Goal: Task Accomplishment & Management: Use online tool/utility

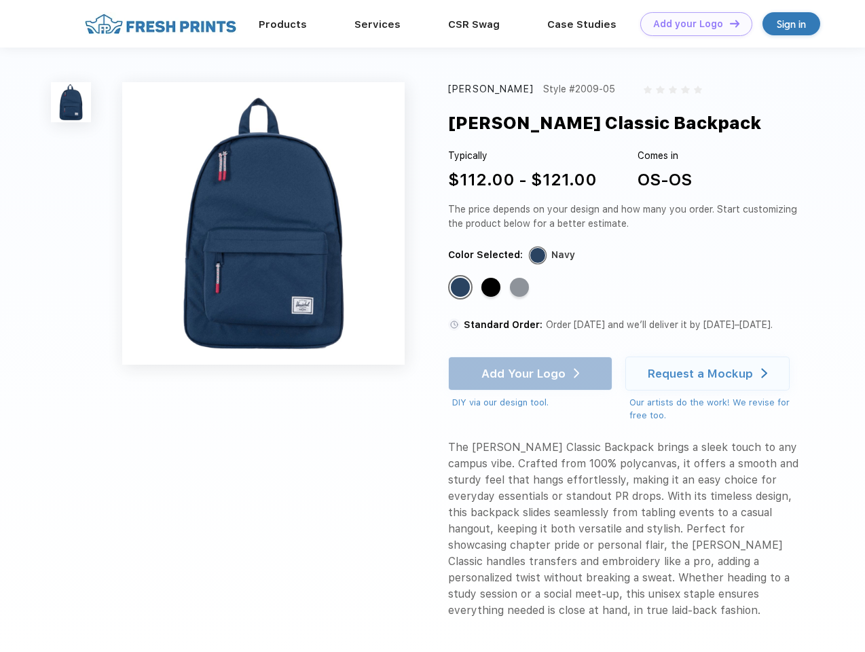
click at [691, 24] on link "Add your Logo Design Tool" at bounding box center [696, 24] width 112 height 24
click at [0, 0] on div "Design Tool" at bounding box center [0, 0] width 0 height 0
click at [728, 23] on link "Add your Logo Design Tool" at bounding box center [696, 24] width 112 height 24
click at [71, 102] on img at bounding box center [71, 102] width 40 height 40
click at [462, 288] on div "Standard Color" at bounding box center [460, 287] width 19 height 19
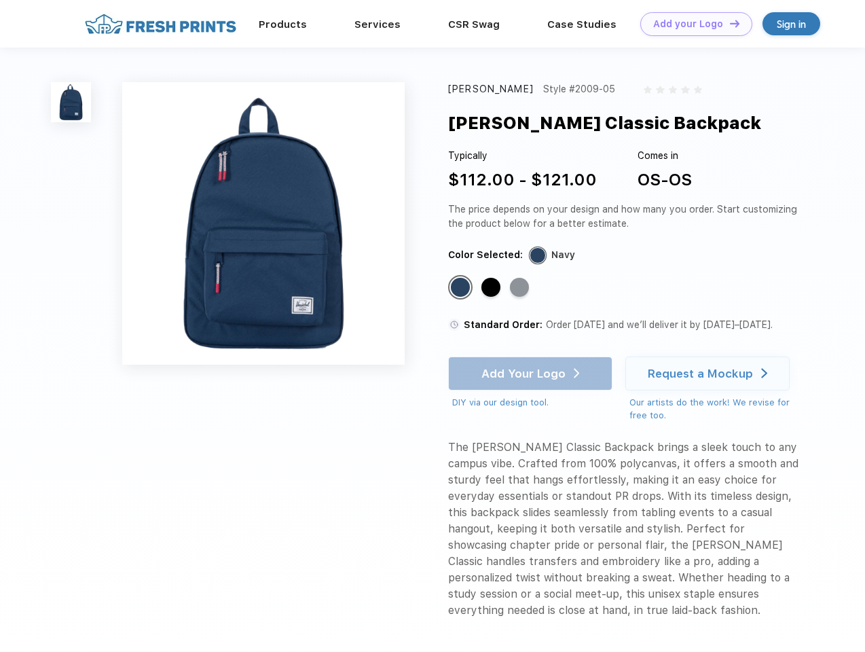
click at [492, 288] on div "Standard Color" at bounding box center [490, 287] width 19 height 19
click at [521, 288] on div "Standard Color" at bounding box center [519, 287] width 19 height 19
click at [532, 373] on div "Add Your Logo DIY via our design tool. Ah shoot! This product isn't up in our d…" at bounding box center [530, 382] width 164 height 53
click at [709, 373] on div "Request a Mockup" at bounding box center [700, 374] width 105 height 14
